Goal: Information Seeking & Learning: Find specific page/section

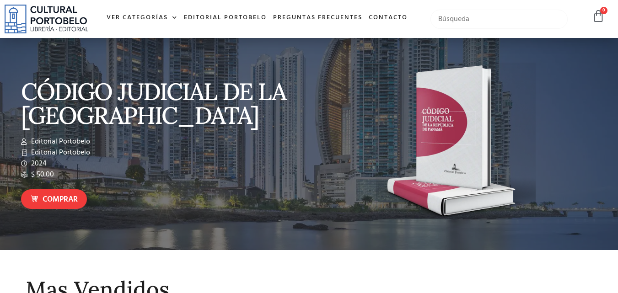
click at [449, 20] on input "text" at bounding box center [500, 19] width 138 height 19
type input "nicolas"
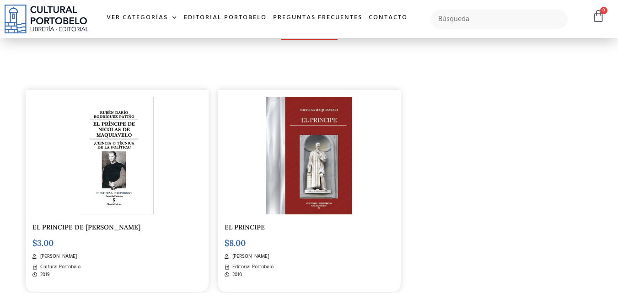
scroll to position [229, 0]
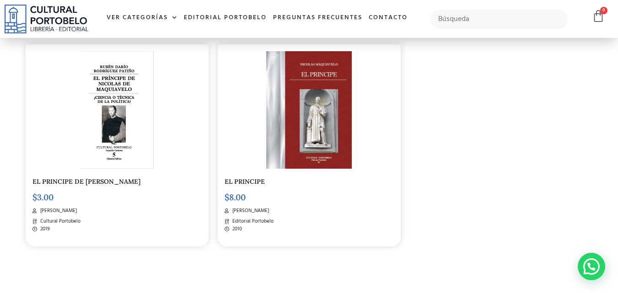
click at [336, 141] on img at bounding box center [309, 109] width 86 height 117
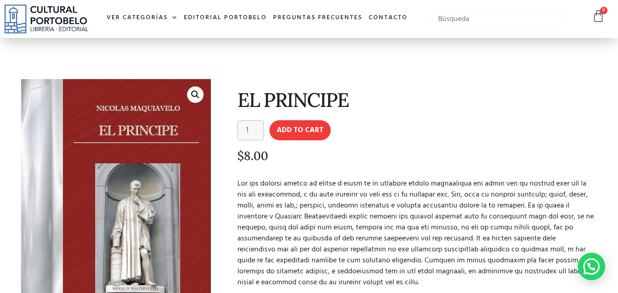
click at [488, 23] on input "text" at bounding box center [500, 19] width 138 height 19
type input "social"
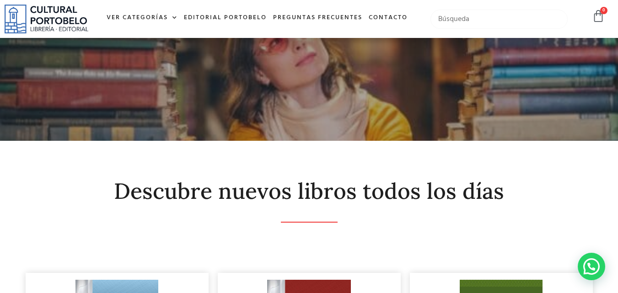
click at [452, 26] on input "text" at bounding box center [500, 19] width 138 height 19
type input "dialogo en"
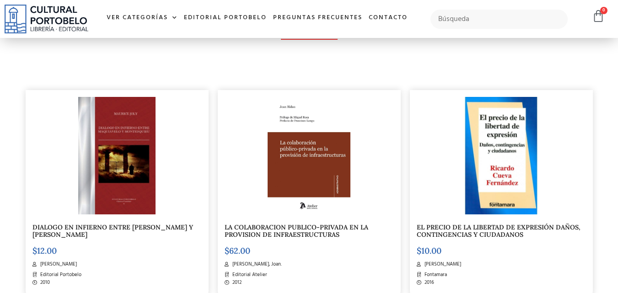
scroll to position [183, 0]
